Goal: Information Seeking & Learning: Learn about a topic

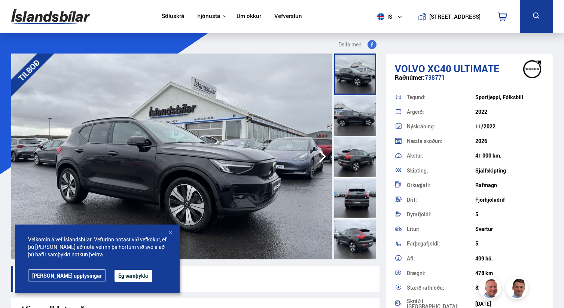
click at [168, 232] on div at bounding box center [170, 232] width 7 height 7
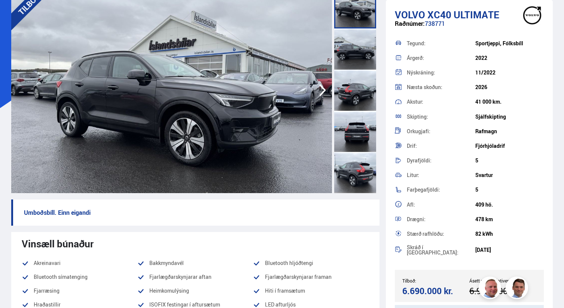
scroll to position [68, 0]
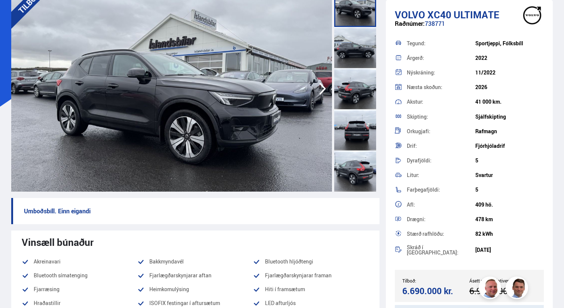
click at [39, 209] on p "Umboðsbíll. Einn eigandi" at bounding box center [195, 211] width 368 height 26
drag, startPoint x: 39, startPoint y: 209, endPoint x: 95, endPoint y: 209, distance: 56.5
click at [95, 209] on p "Umboðsbíll. Einn eigandi" at bounding box center [195, 211] width 368 height 26
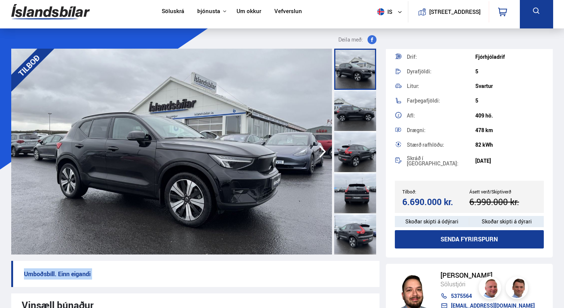
scroll to position [0, 0]
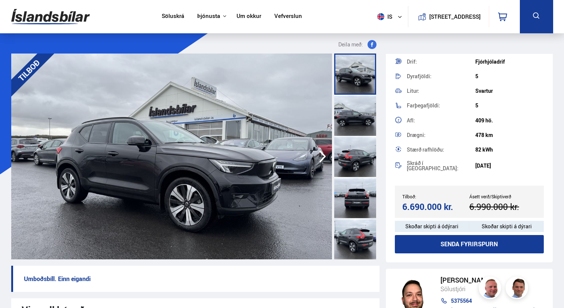
click at [356, 140] on div at bounding box center [355, 156] width 42 height 41
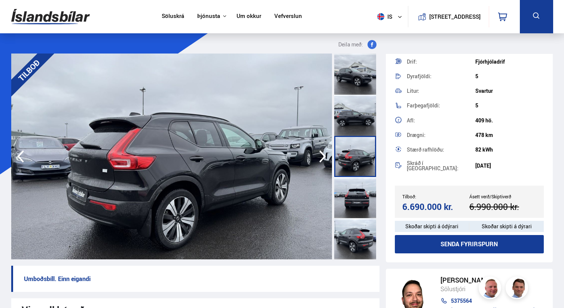
click at [354, 121] on div at bounding box center [355, 115] width 42 height 41
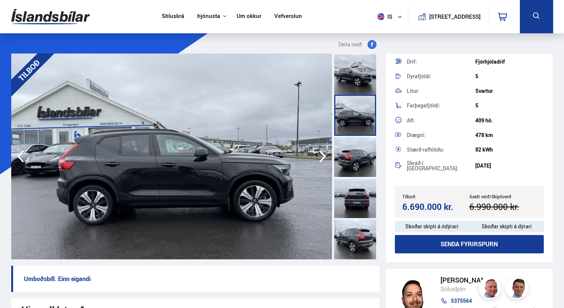
click at [354, 162] on div at bounding box center [355, 156] width 42 height 41
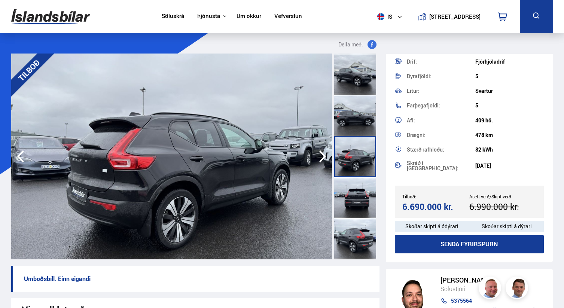
click at [349, 207] on div at bounding box center [355, 197] width 42 height 41
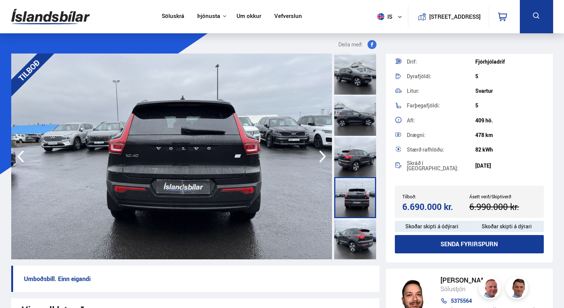
click at [349, 234] on div at bounding box center [355, 238] width 42 height 41
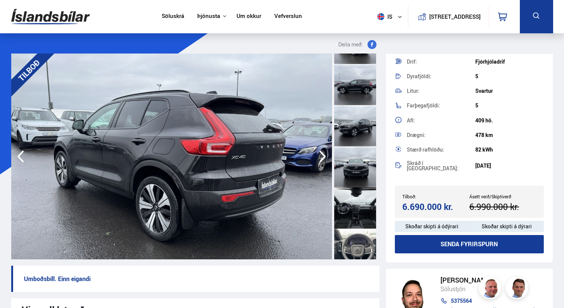
scroll to position [238, 0]
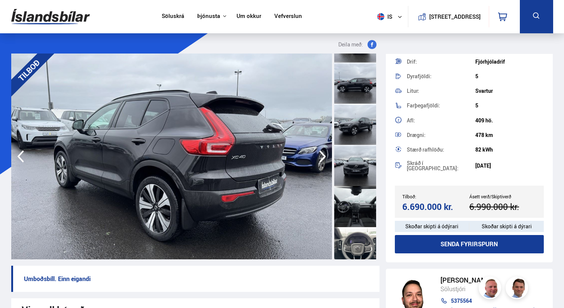
click at [355, 159] on div at bounding box center [355, 165] width 42 height 41
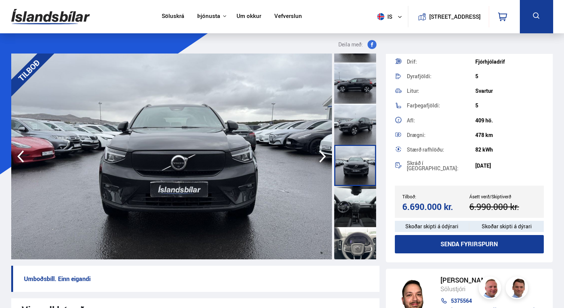
click at [355, 203] on div at bounding box center [355, 206] width 42 height 41
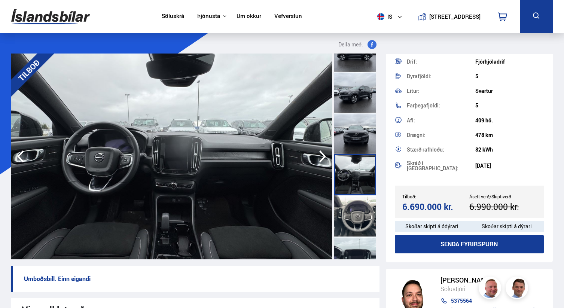
scroll to position [271, 0]
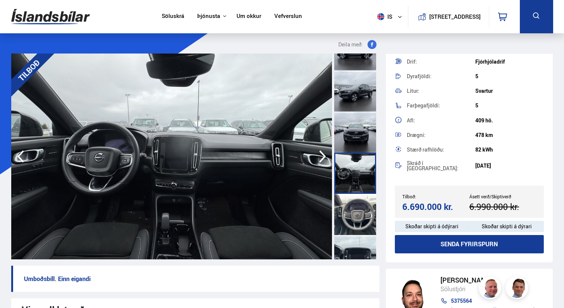
click at [354, 204] on div at bounding box center [355, 214] width 42 height 41
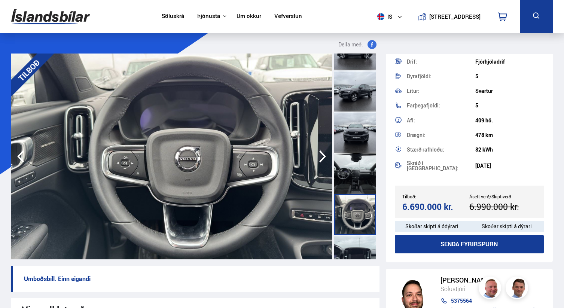
click at [352, 172] on div at bounding box center [355, 173] width 42 height 41
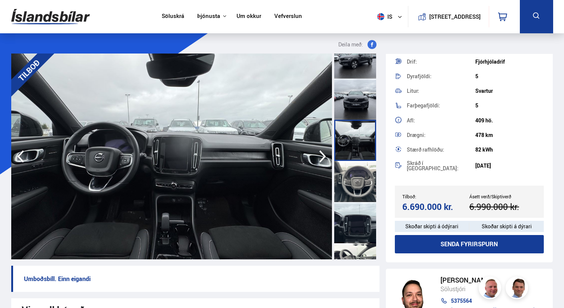
click at [352, 209] on div at bounding box center [355, 222] width 42 height 41
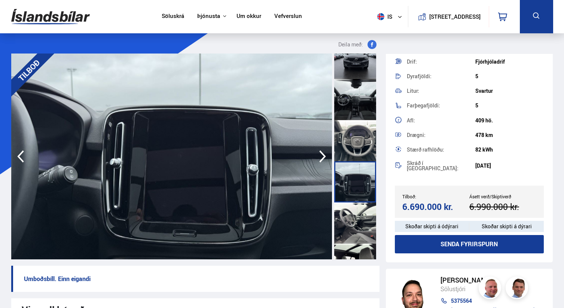
click at [359, 237] on div at bounding box center [355, 223] width 42 height 41
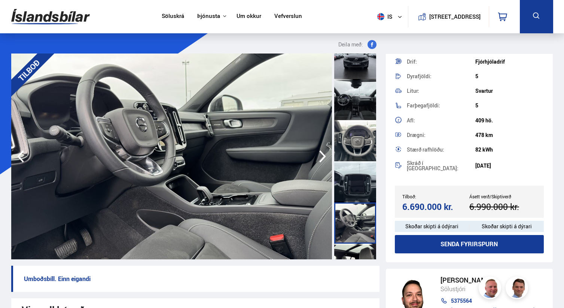
scroll to position [371, 0]
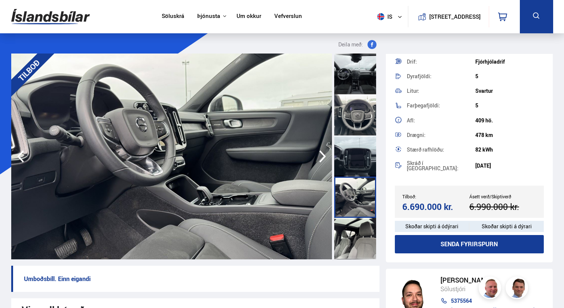
click at [359, 237] on div at bounding box center [355, 238] width 42 height 41
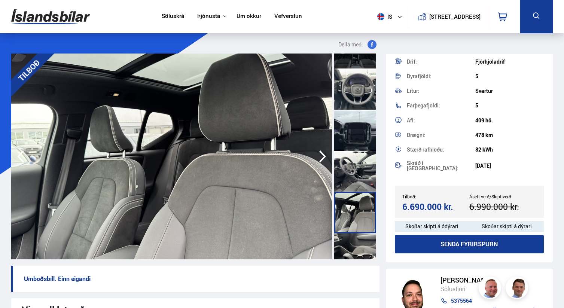
click at [359, 237] on div at bounding box center [355, 253] width 42 height 41
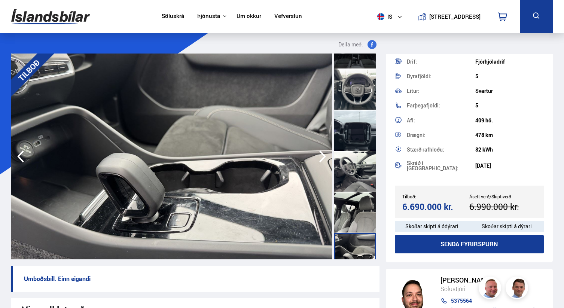
scroll to position [424, 0]
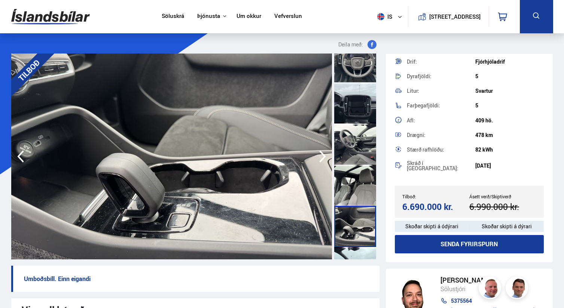
click at [359, 237] on div at bounding box center [355, 226] width 42 height 41
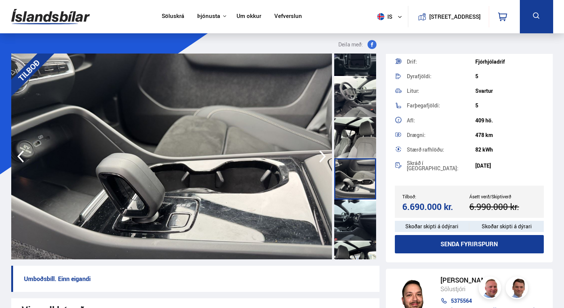
scroll to position [473, 0]
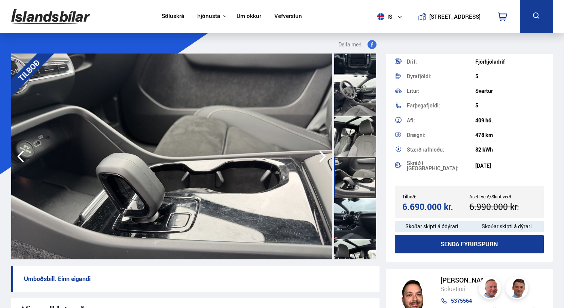
click at [359, 237] on div at bounding box center [355, 218] width 42 height 41
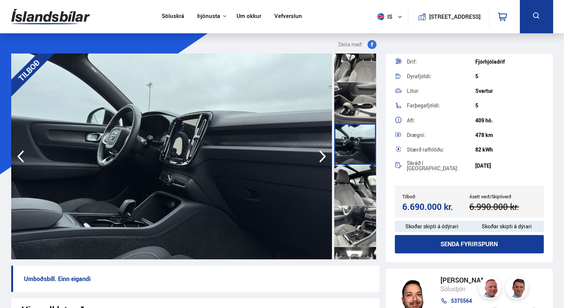
scroll to position [550, 0]
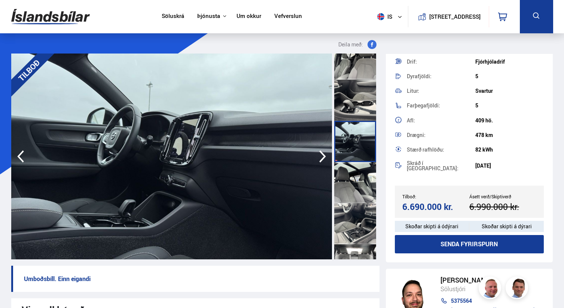
click at [359, 237] on div at bounding box center [355, 223] width 42 height 41
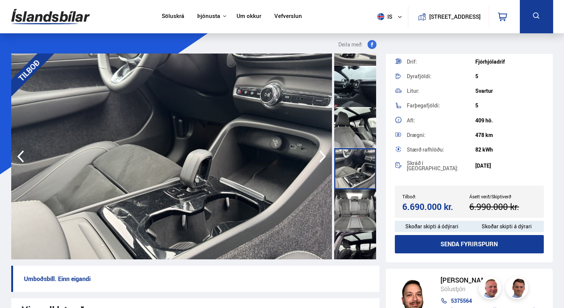
scroll to position [615, 0]
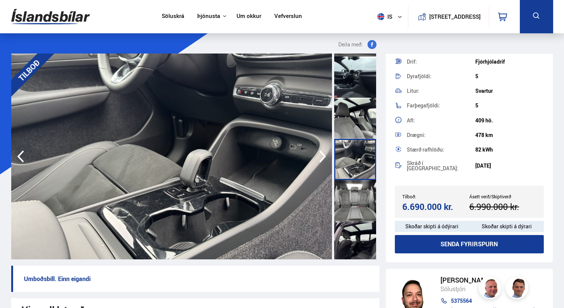
click at [359, 237] on div at bounding box center [355, 241] width 42 height 41
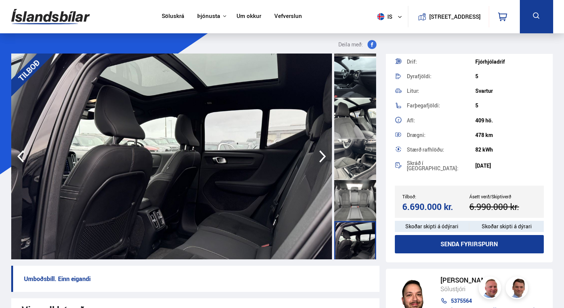
click at [362, 206] on div at bounding box center [355, 200] width 42 height 41
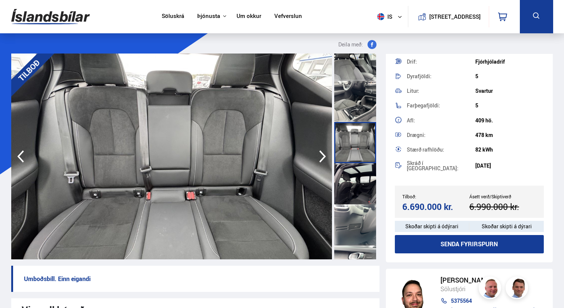
scroll to position [674, 0]
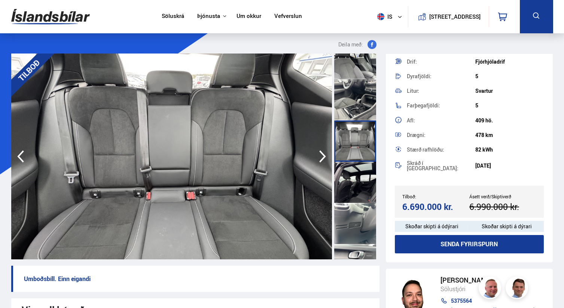
click at [362, 206] on div at bounding box center [355, 223] width 42 height 41
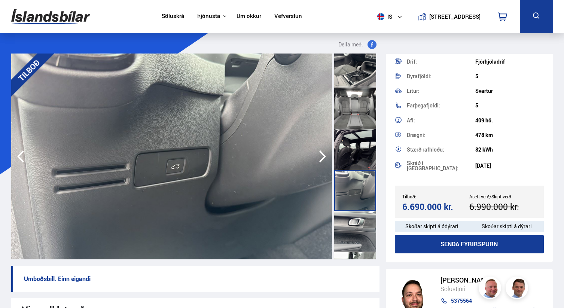
scroll to position [711, 0]
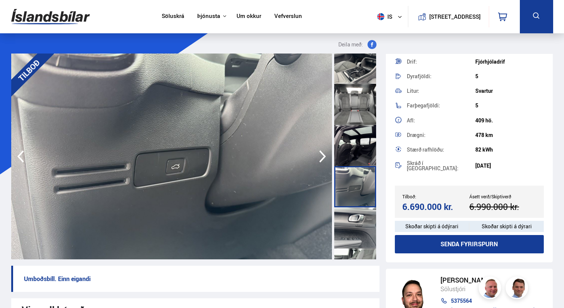
click at [359, 228] on div at bounding box center [355, 227] width 42 height 41
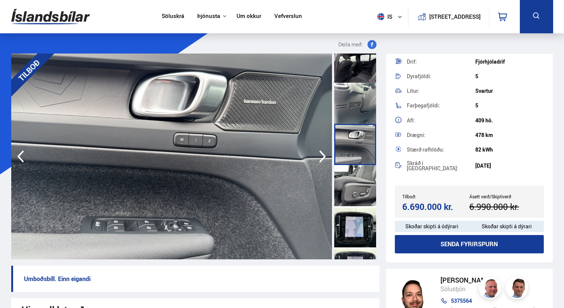
scroll to position [795, 0]
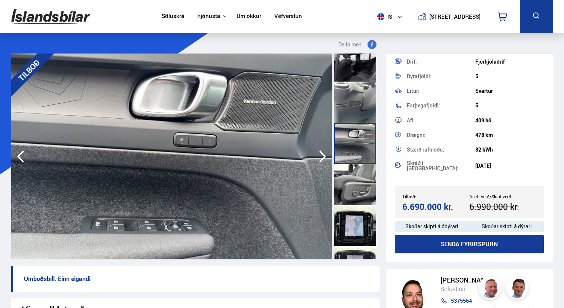
click at [359, 174] on div at bounding box center [355, 184] width 42 height 41
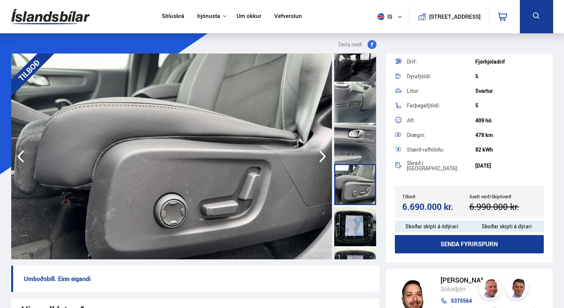
click at [357, 217] on div at bounding box center [355, 225] width 42 height 41
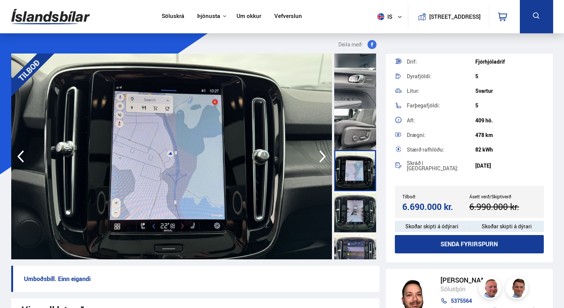
scroll to position [852, 0]
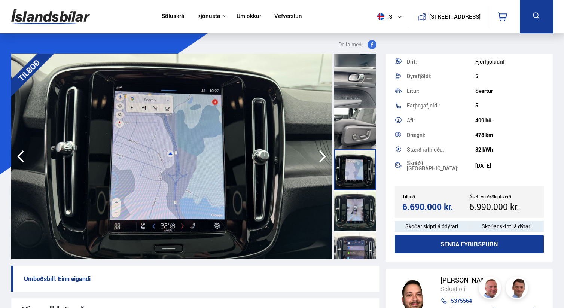
click at [357, 217] on div at bounding box center [355, 210] width 42 height 41
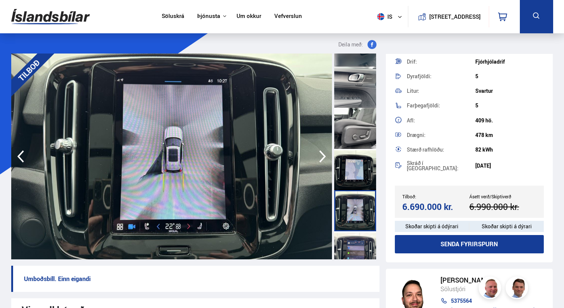
scroll to position [906, 0]
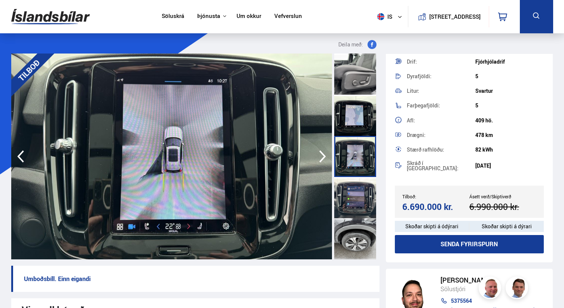
click at [357, 217] on div at bounding box center [355, 197] width 42 height 41
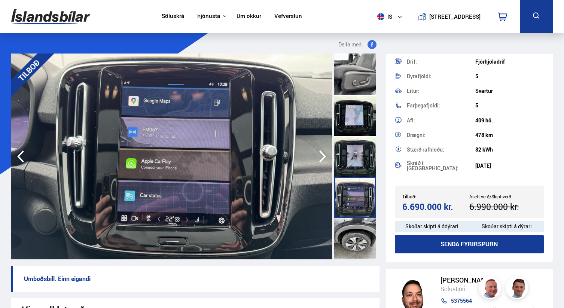
click at [357, 230] on div at bounding box center [355, 238] width 42 height 41
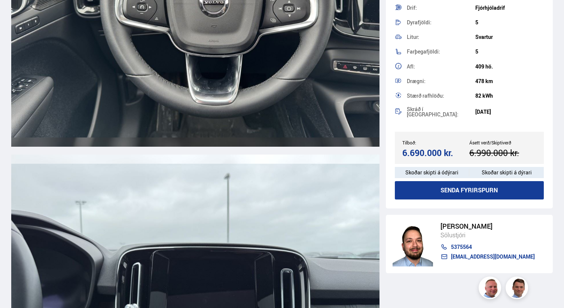
scroll to position [4141, 0]
